Goal: Task Accomplishment & Management: Use online tool/utility

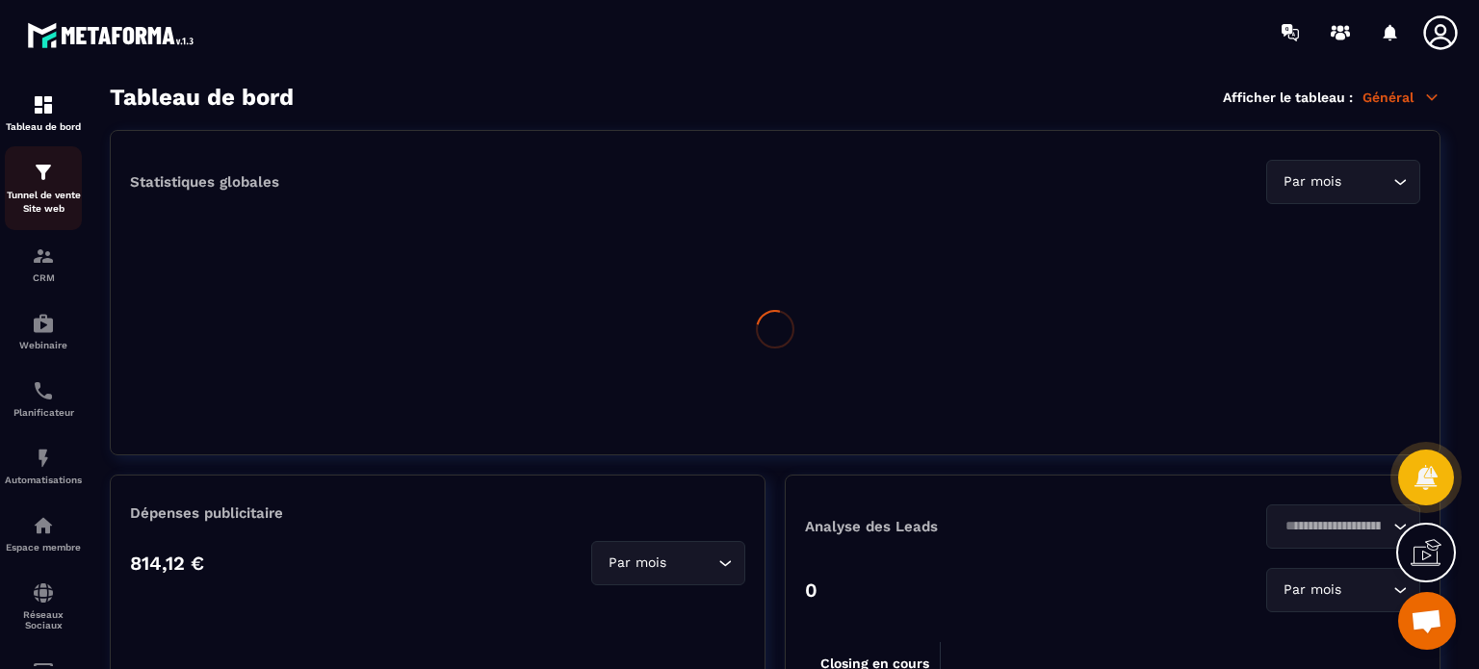
click at [39, 168] on img at bounding box center [43, 172] width 23 height 23
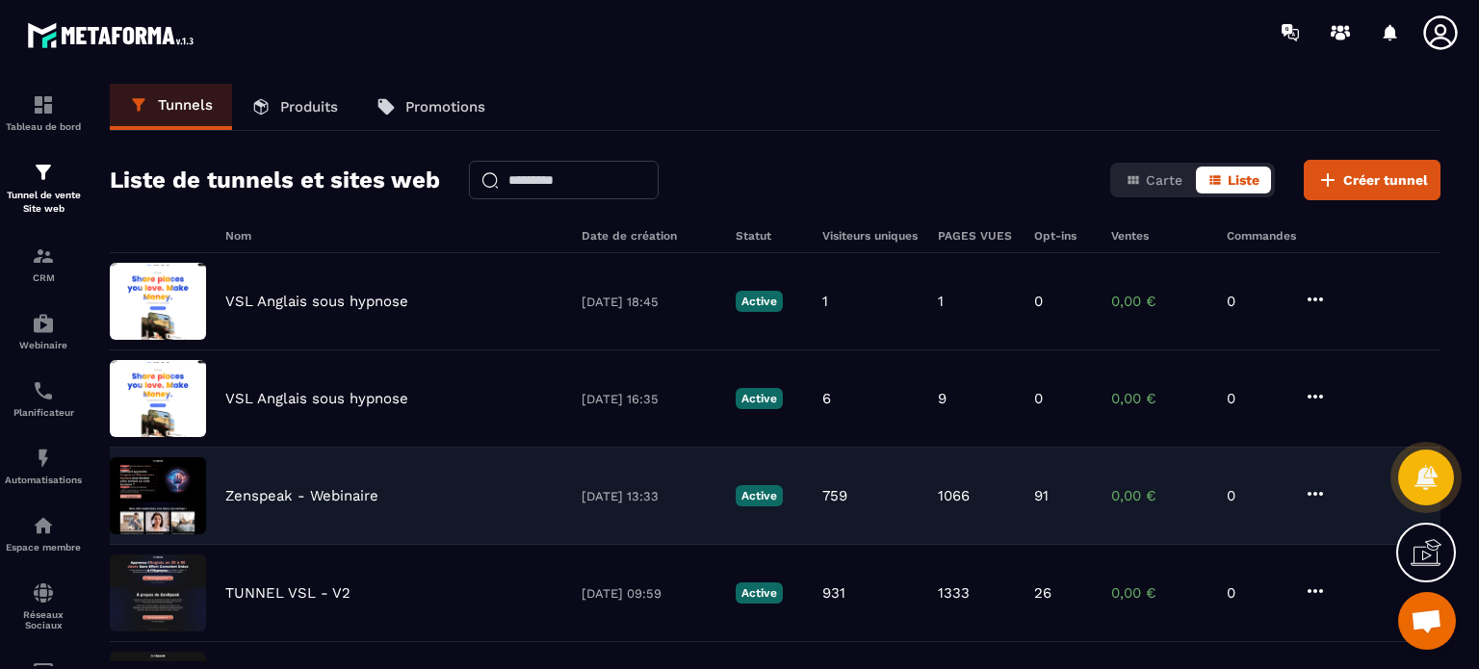
click at [307, 494] on p "Zenspeak - Webinaire" at bounding box center [301, 495] width 153 height 17
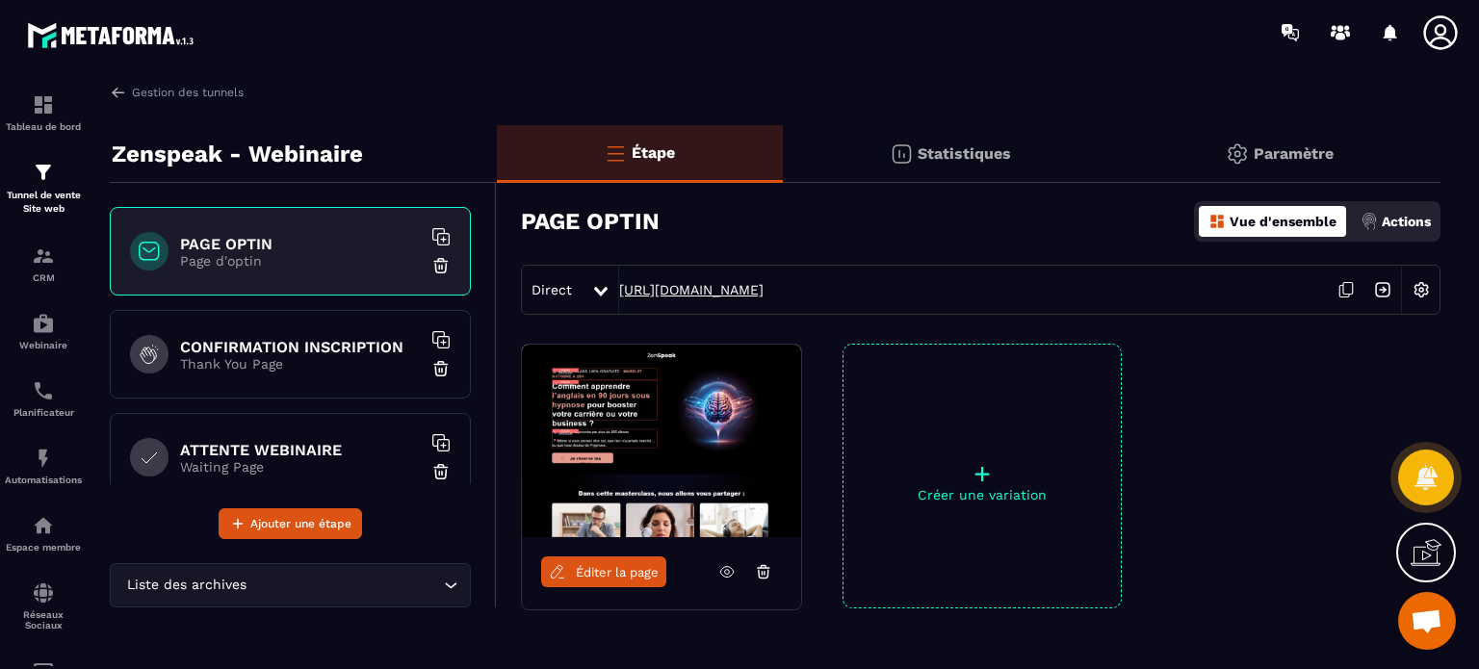
click at [763, 287] on link "[URL][DOMAIN_NAME]" at bounding box center [691, 289] width 144 height 15
click at [277, 364] on p "Thank You Page" at bounding box center [300, 363] width 241 height 15
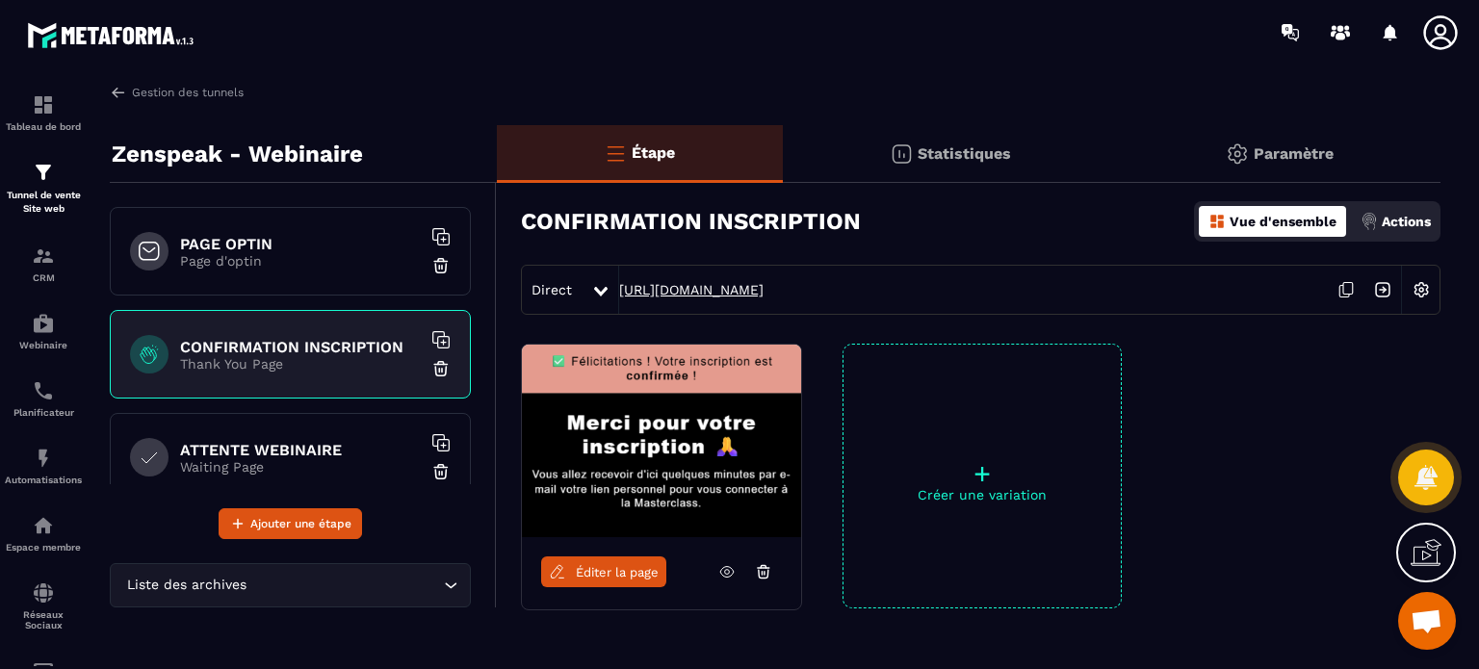
click at [764, 287] on link "[URL][DOMAIN_NAME]" at bounding box center [691, 289] width 144 height 15
click at [281, 253] on p "Page d'optin" at bounding box center [300, 260] width 241 height 15
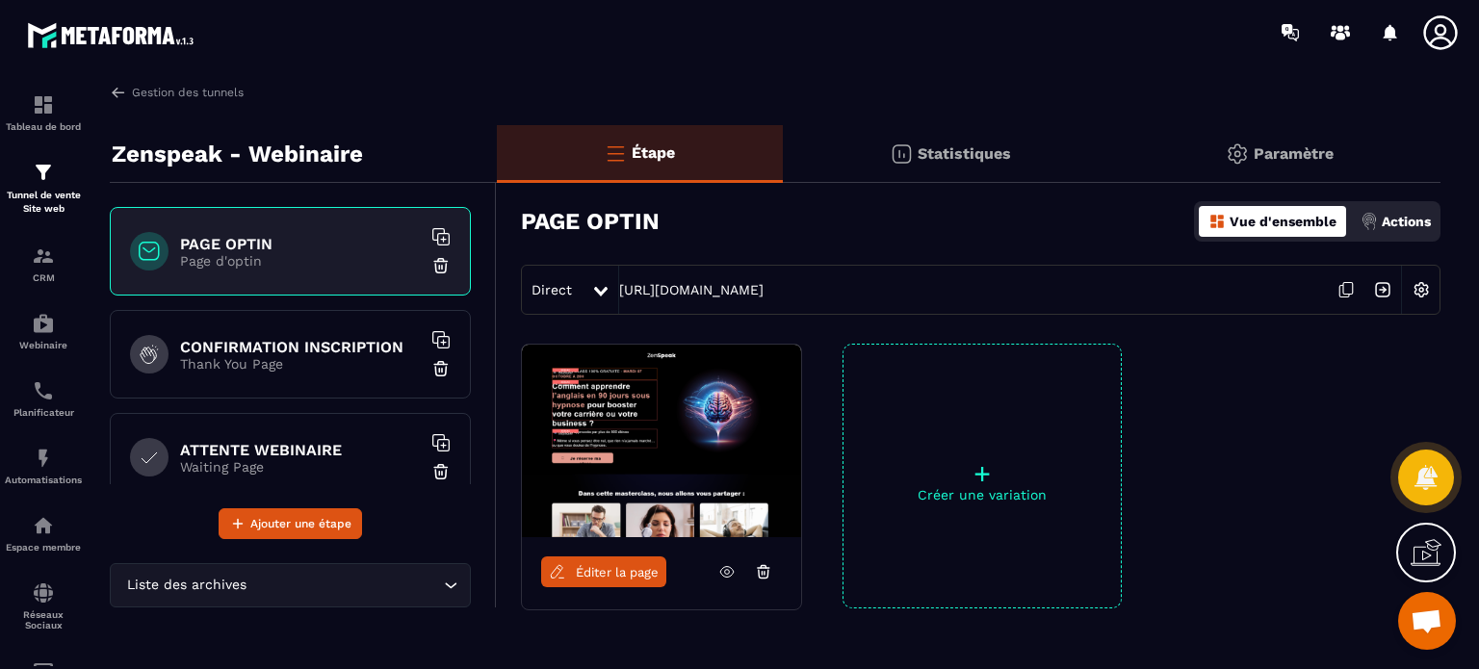
click at [591, 565] on span "Éditer la page" at bounding box center [617, 572] width 83 height 14
